Goal: Information Seeking & Learning: Find specific fact

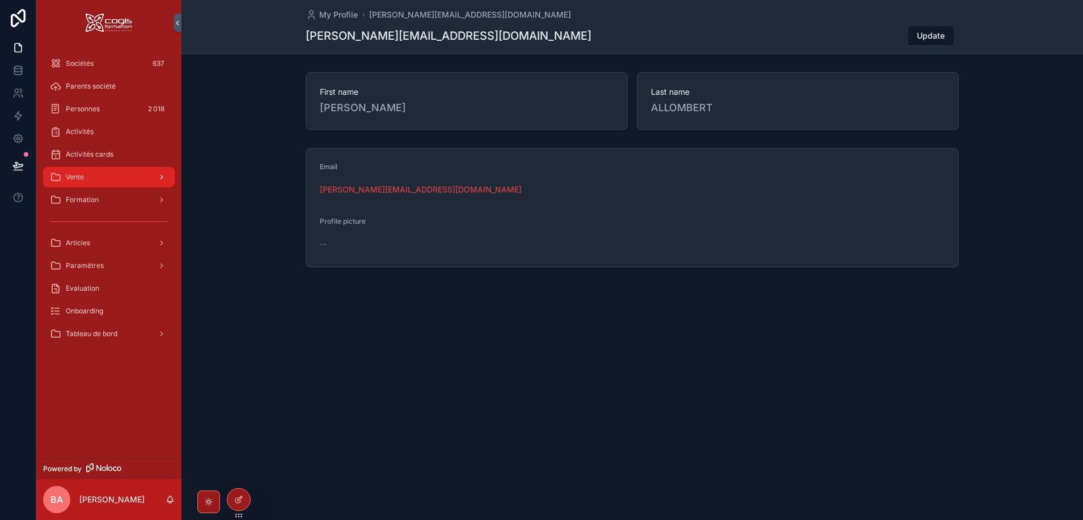
click at [85, 178] on div "Vente" at bounding box center [109, 177] width 118 height 18
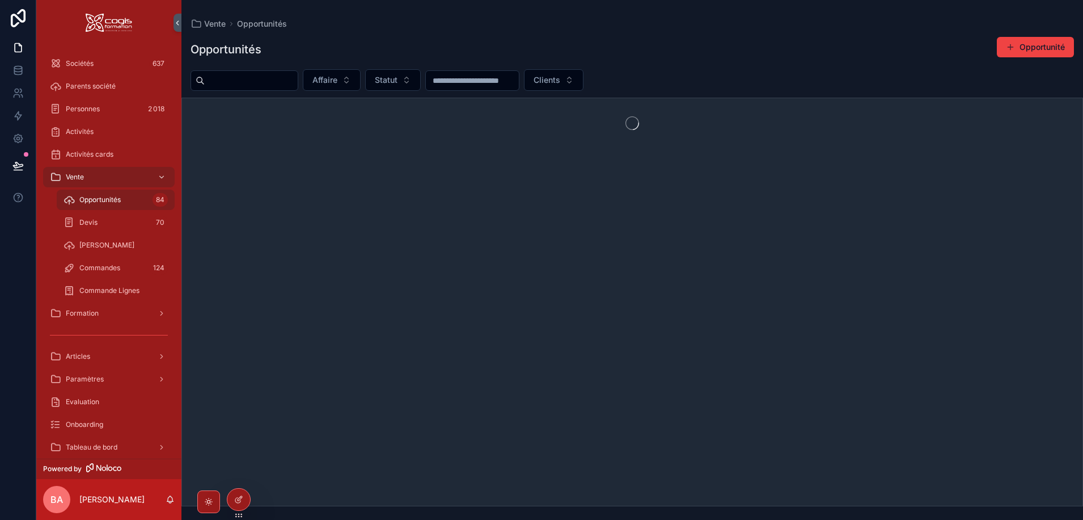
click at [99, 201] on span "Opportunités" at bounding box center [99, 199] width 41 height 9
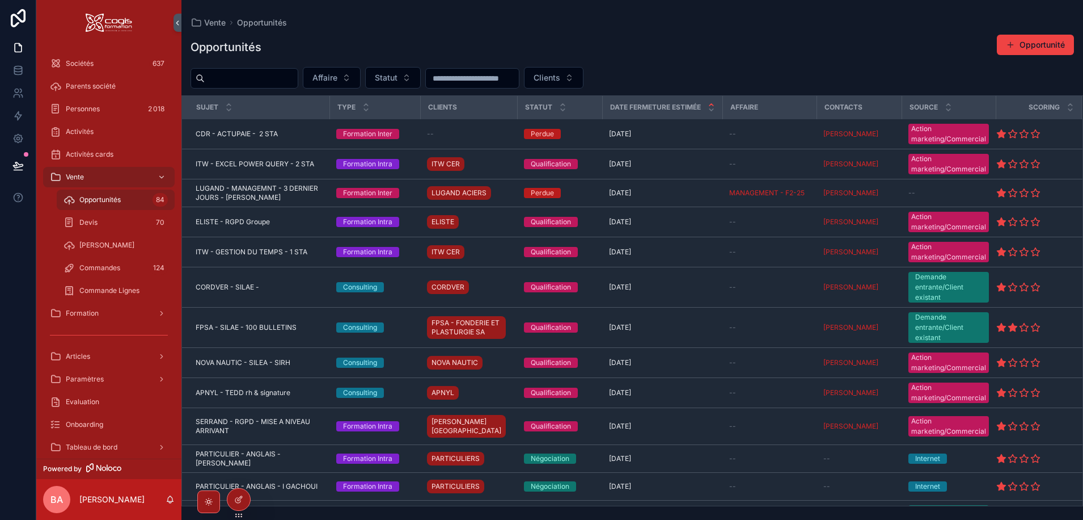
click at [235, 83] on input "scrollable content" at bounding box center [251, 78] width 93 height 16
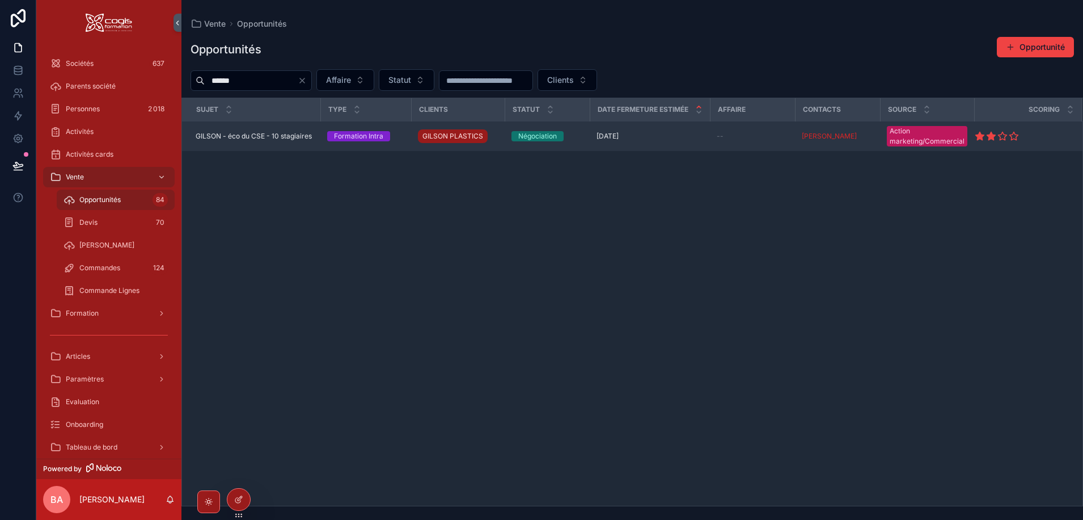
type input "******"
click at [246, 132] on span "GILSON - éco du CSE - 10 stagiaires" at bounding box center [254, 136] width 116 height 9
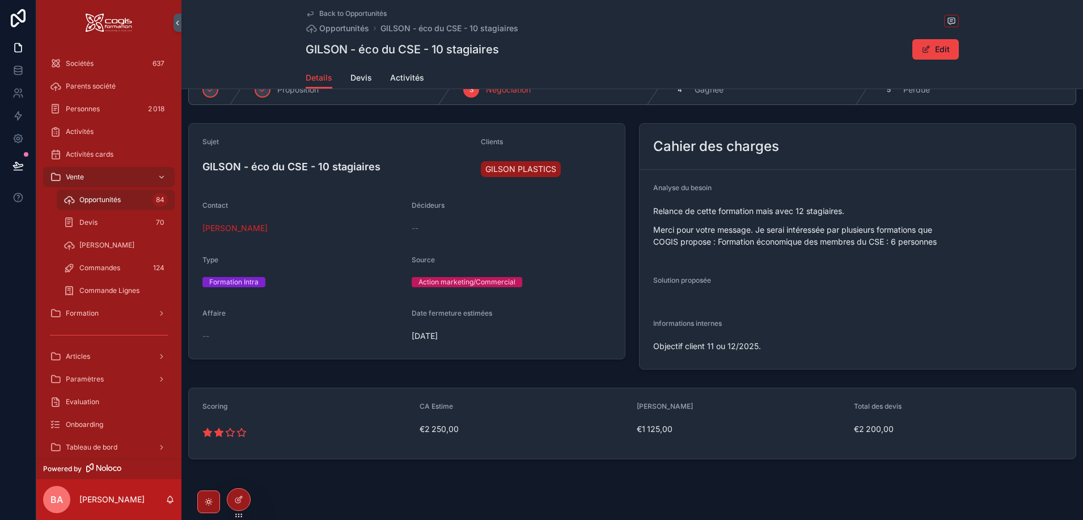
scroll to position [49, 0]
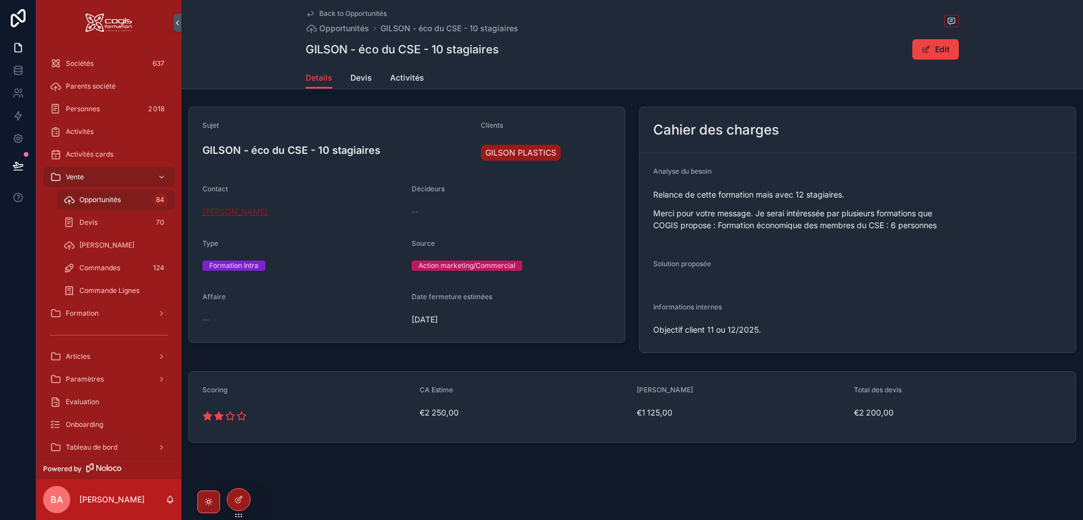
click at [251, 209] on span "[PERSON_NAME]" at bounding box center [235, 211] width 65 height 11
